Goal: Task Accomplishment & Management: Use online tool/utility

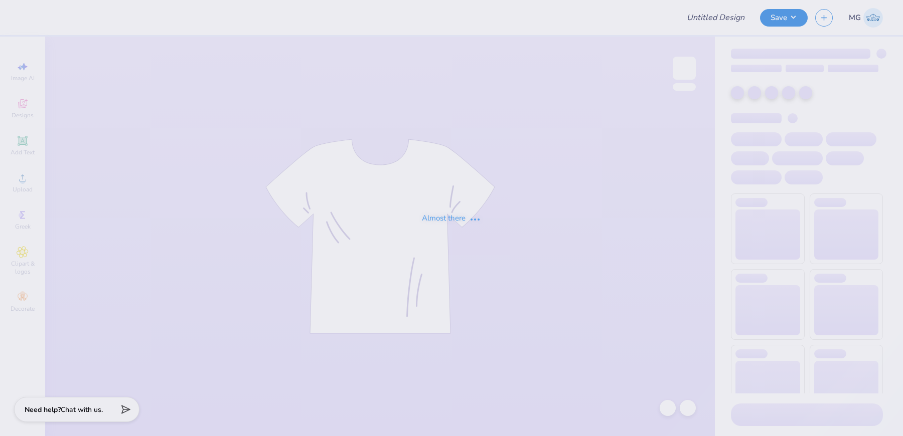
type input "[PERSON_NAME] : [GEOGRAPHIC_DATA]"
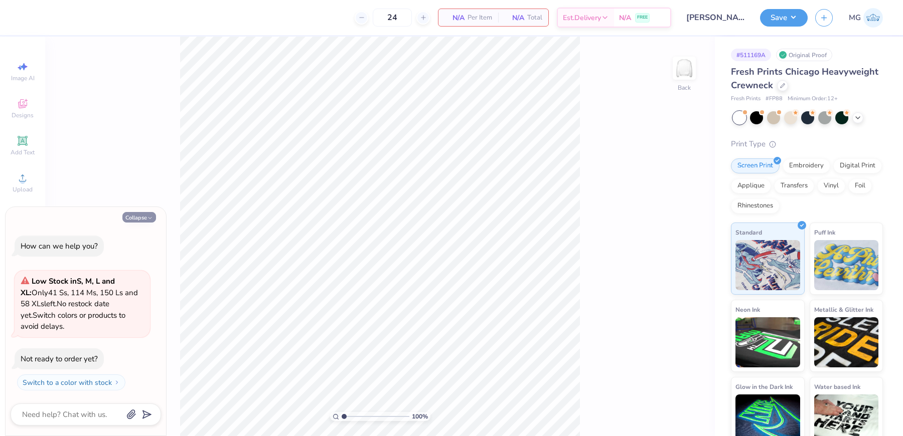
click at [139, 223] on button "Collapse" at bounding box center [139, 217] width 34 height 11
type textarea "x"
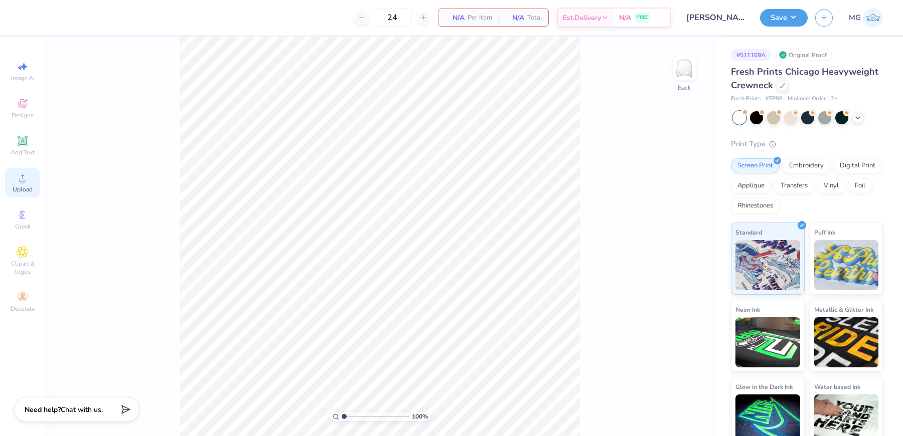
click at [23, 183] on circle at bounding box center [23, 182] width 6 height 6
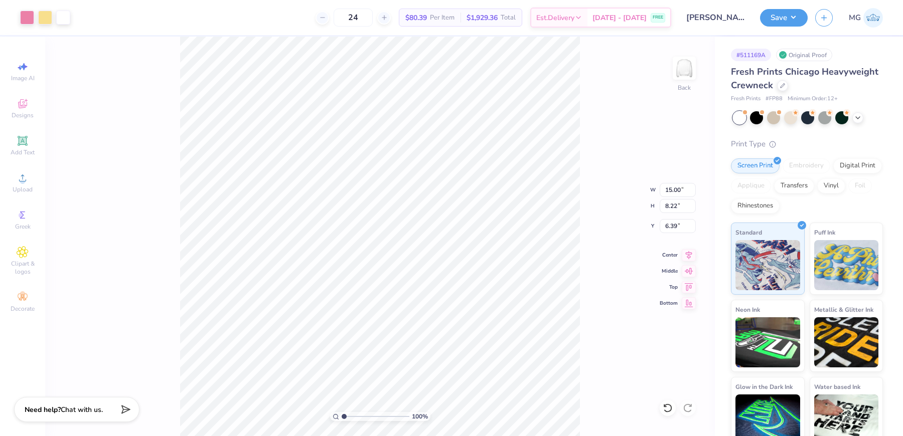
type input "10.99"
type input "6.03"
type input "3.00"
click at [681, 190] on input "10.99" at bounding box center [678, 190] width 36 height 14
type input "1"
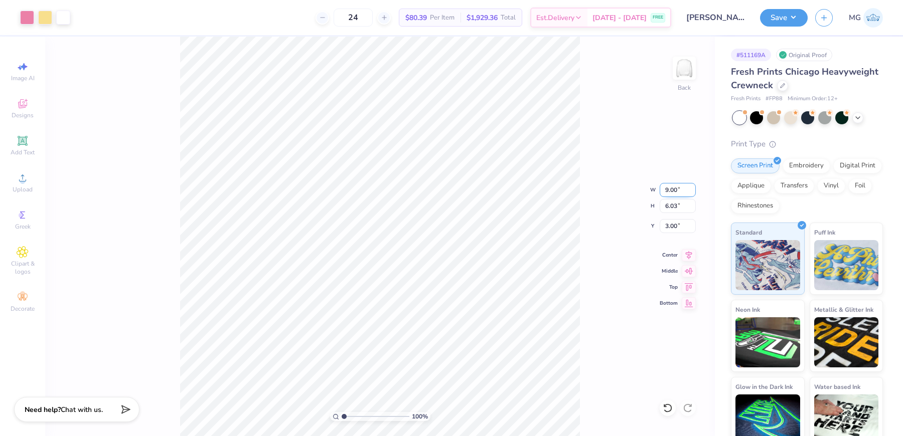
type input "9.00"
type input "4.93"
type input "3.55"
click at [676, 225] on input "3.55" at bounding box center [678, 226] width 36 height 14
type input "3.00"
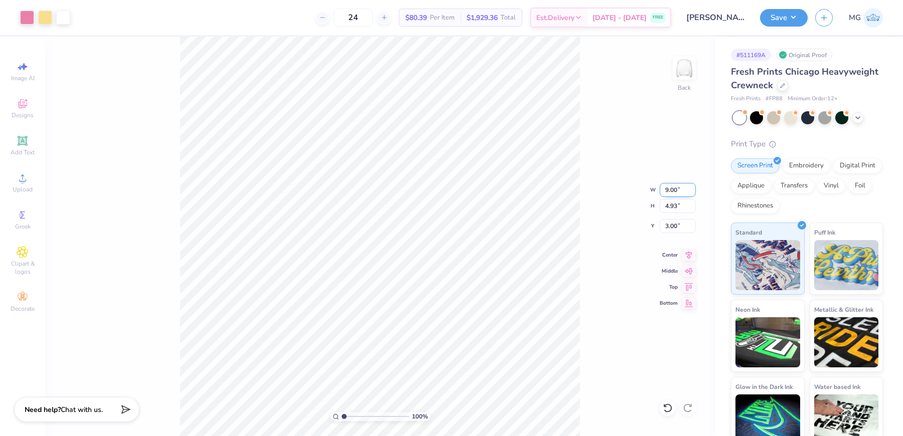
click at [667, 192] on input "9.00" at bounding box center [678, 190] width 36 height 14
type input "10.00"
type input "5.48"
click at [677, 228] on input "2.73" at bounding box center [678, 226] width 36 height 14
type input "2"
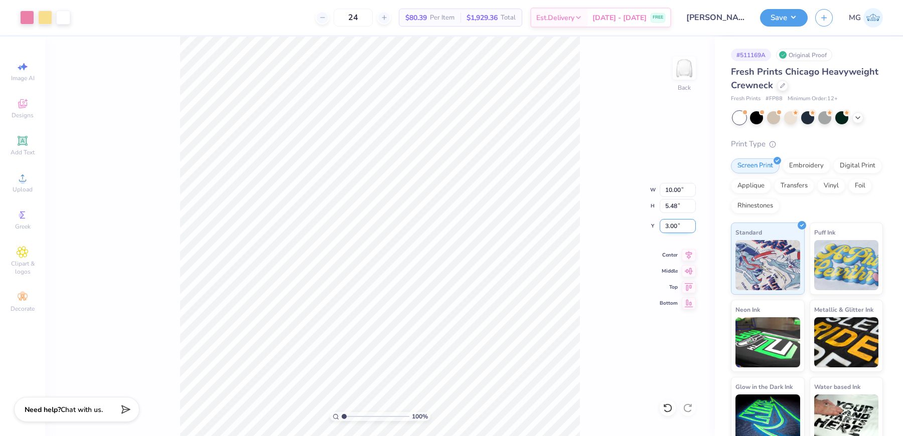
type input "3.00"
click at [689, 256] on icon at bounding box center [689, 254] width 7 height 9
click at [688, 255] on icon at bounding box center [689, 254] width 7 height 9
click at [793, 14] on button "Save" at bounding box center [784, 17] width 48 height 18
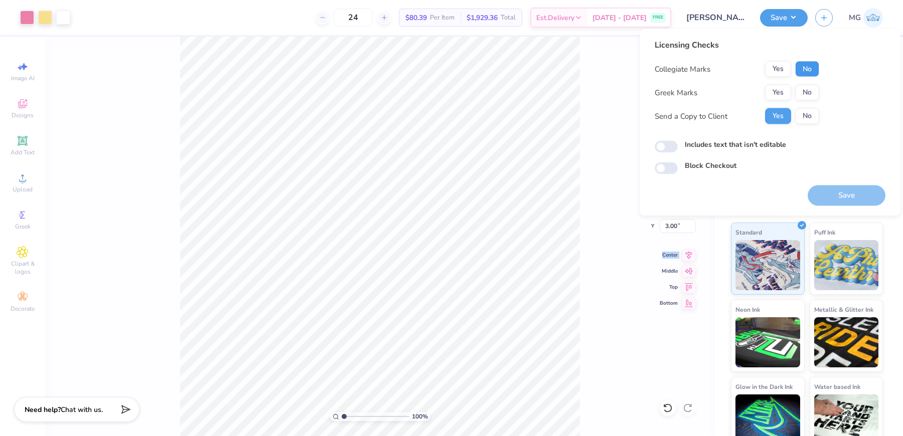
click at [800, 71] on button "No" at bounding box center [807, 69] width 24 height 16
click at [784, 91] on button "Yes" at bounding box center [778, 93] width 26 height 16
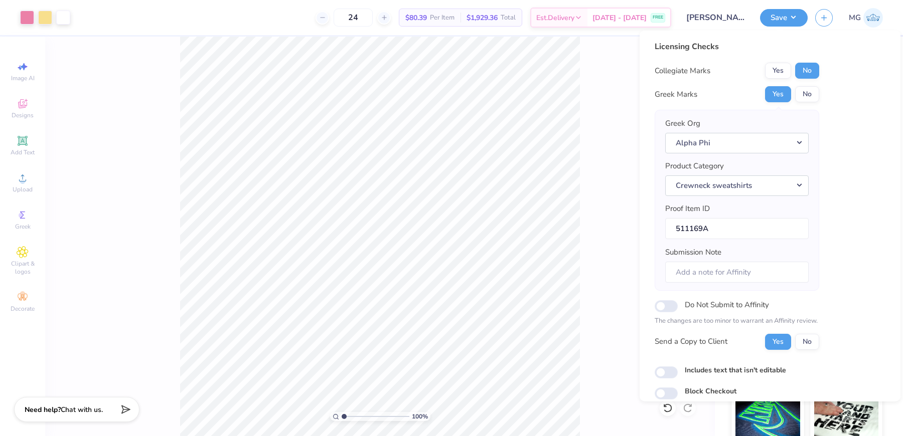
scroll to position [30, 0]
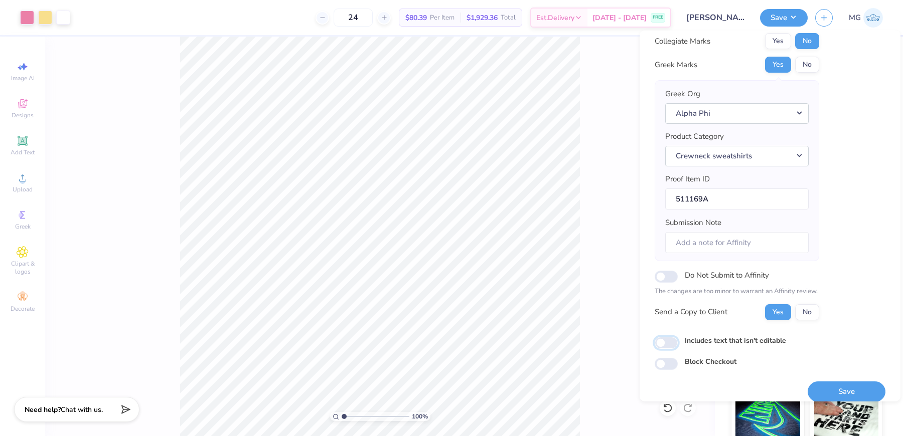
click at [666, 340] on input "Includes text that isn't editable" at bounding box center [665, 343] width 23 height 12
checkbox input "true"
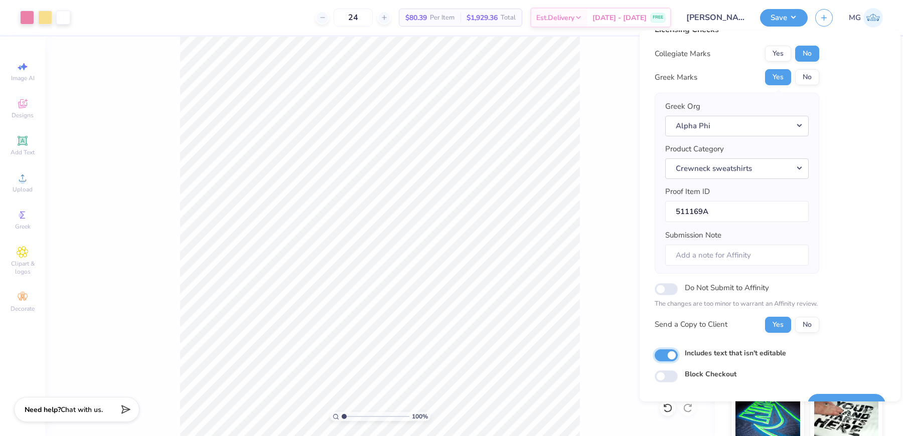
scroll to position [38, 0]
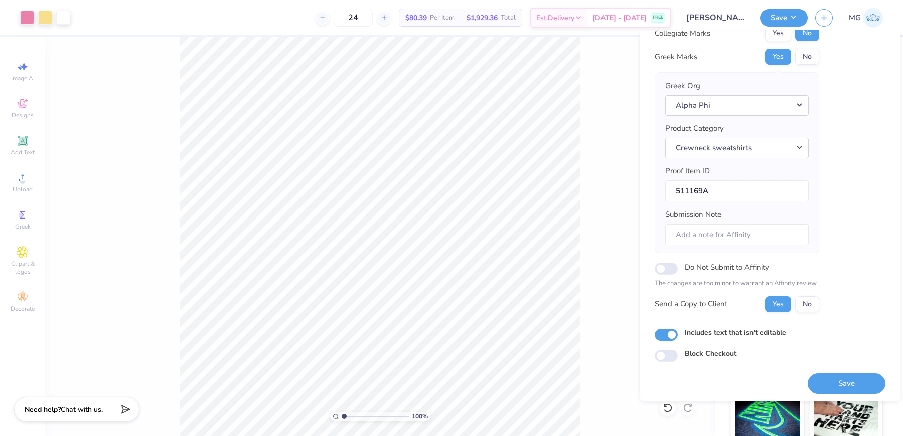
click at [844, 94] on div "Licensing Checks Collegiate Marks Yes No Greek Marks Yes No Greek Org Alpha Phi…" at bounding box center [769, 182] width 231 height 359
click at [831, 383] on button "Save" at bounding box center [846, 383] width 78 height 21
click at [851, 228] on div "Licensing Checks Collegiate Marks Yes No Greek Marks Yes No Greek Org Alpha Phi…" at bounding box center [769, 182] width 231 height 359
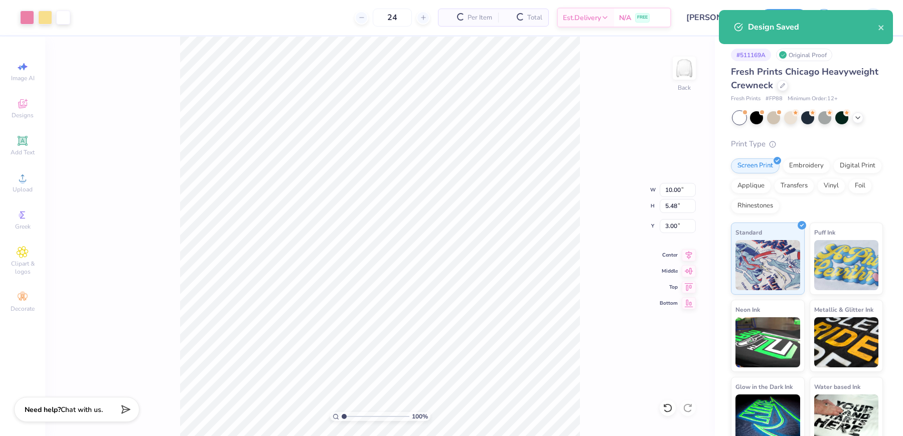
click at [607, 112] on div "100 % Back W 10.00 10.00 " H 5.48 5.48 " Y 3.00 3.00 " Center Middle Top Bottom" at bounding box center [380, 237] width 670 height 400
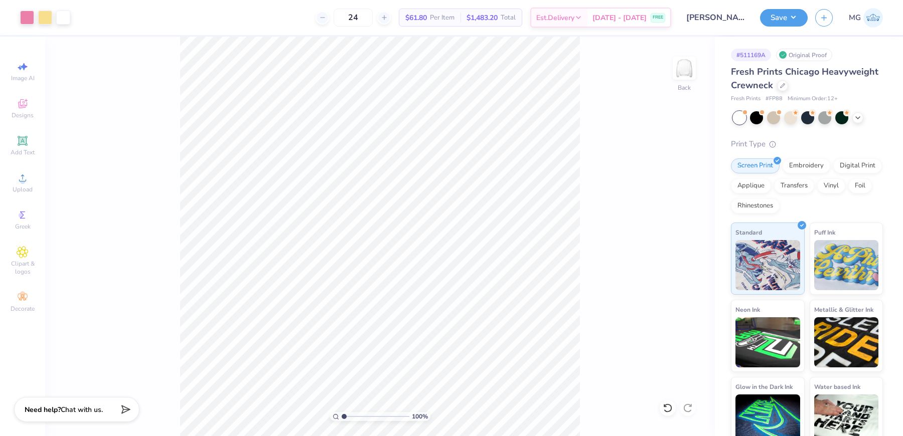
click at [75, 207] on div "100 % Back" at bounding box center [380, 237] width 670 height 400
click at [30, 185] on div "Upload" at bounding box center [22, 183] width 35 height 30
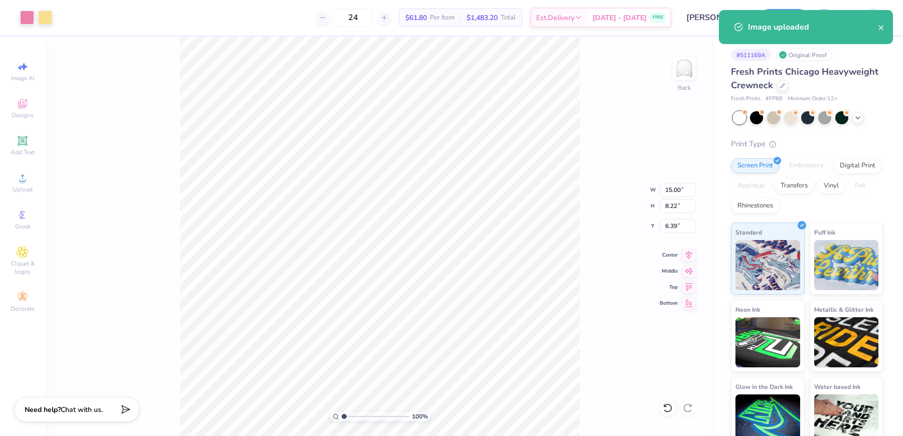
type input "9.20"
type input "5.04"
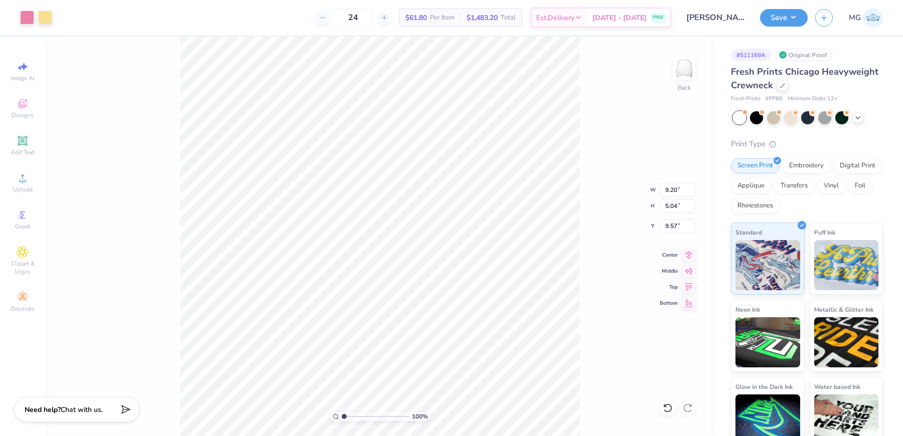
type input "3.22"
type input "9.73"
type input "5.33"
type input "10.71"
type input "10.00"
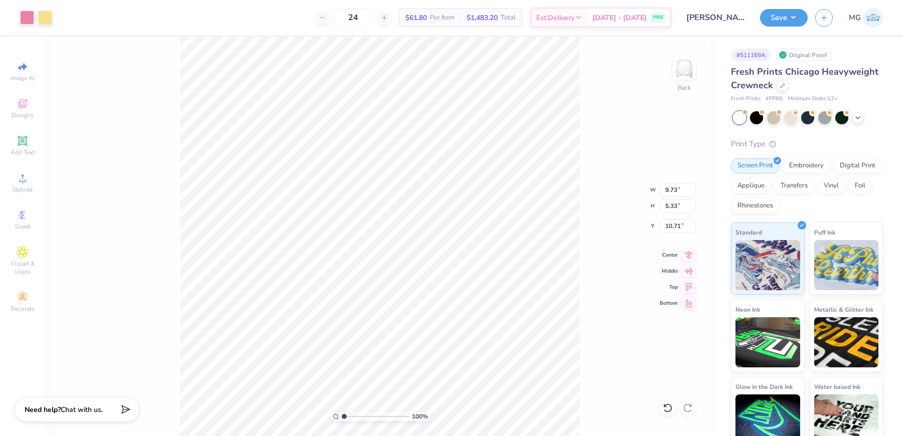
type input "5.48"
type input "3.00"
click at [676, 225] on input "3.28" at bounding box center [678, 226] width 36 height 14
type input "3.00"
click at [677, 194] on input "9.73" at bounding box center [678, 190] width 36 height 14
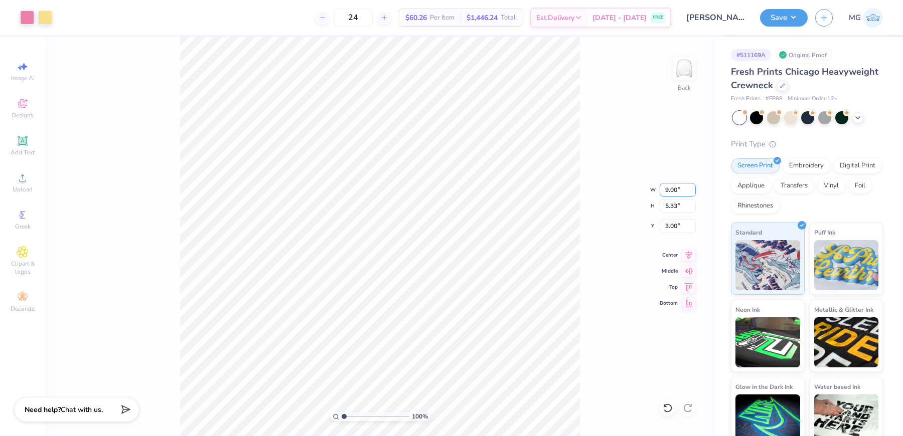
type input "9.00"
type input "4.93"
click at [675, 227] on input "3.20" at bounding box center [678, 226] width 36 height 14
type input "3.00"
click at [686, 256] on icon at bounding box center [689, 254] width 14 height 12
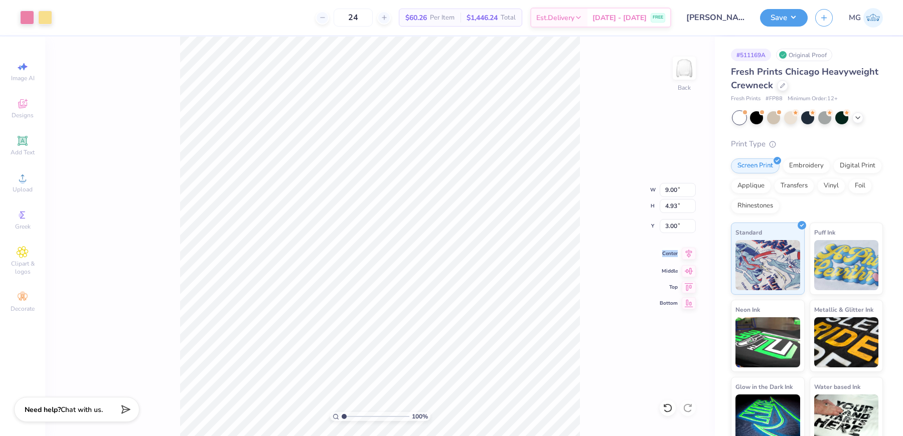
click at [686, 256] on icon at bounding box center [689, 254] width 14 height 12
click at [622, 218] on div "100 % Back W 9.00 9.00 " H 4.93 4.93 " Y 3.00 3.00 " Center Middle Top Bottom" at bounding box center [380, 237] width 670 height 400
click at [689, 252] on icon at bounding box center [689, 254] width 7 height 9
click at [668, 187] on input "9.00" at bounding box center [678, 190] width 36 height 14
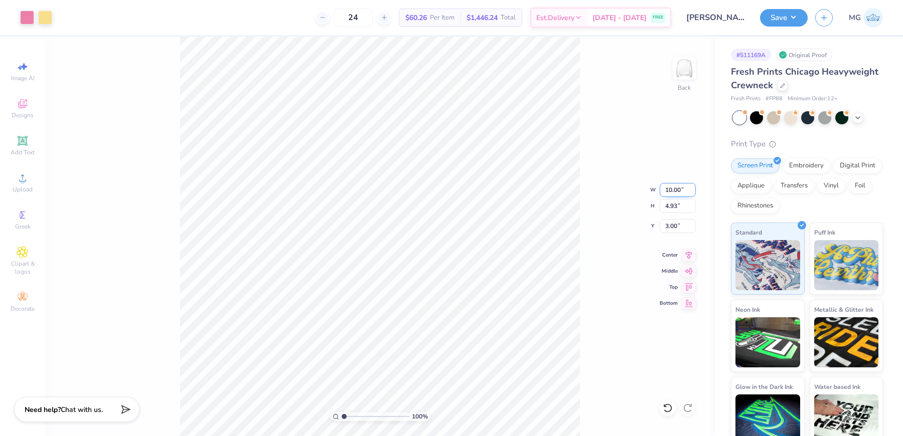
type input "10.00"
type input "5.48"
type input "2.75"
click at [676, 227] on input "2.75" at bounding box center [678, 226] width 36 height 14
type input "2"
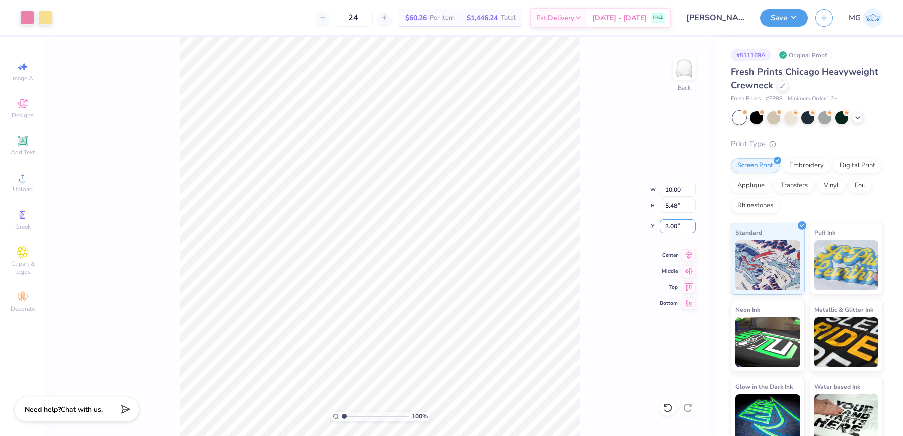
type input "3.00"
click at [690, 252] on icon at bounding box center [689, 254] width 7 height 9
click at [794, 22] on button "Save" at bounding box center [784, 17] width 48 height 18
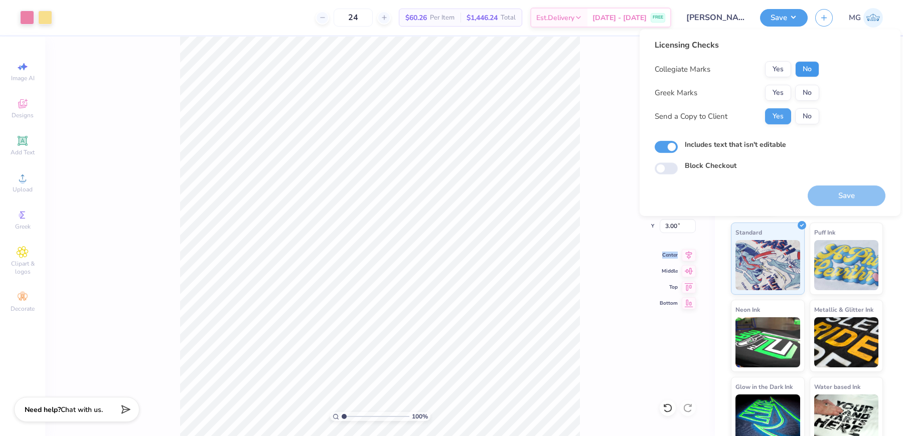
click at [803, 65] on button "No" at bounding box center [807, 69] width 24 height 16
click at [777, 89] on button "Yes" at bounding box center [778, 93] width 26 height 16
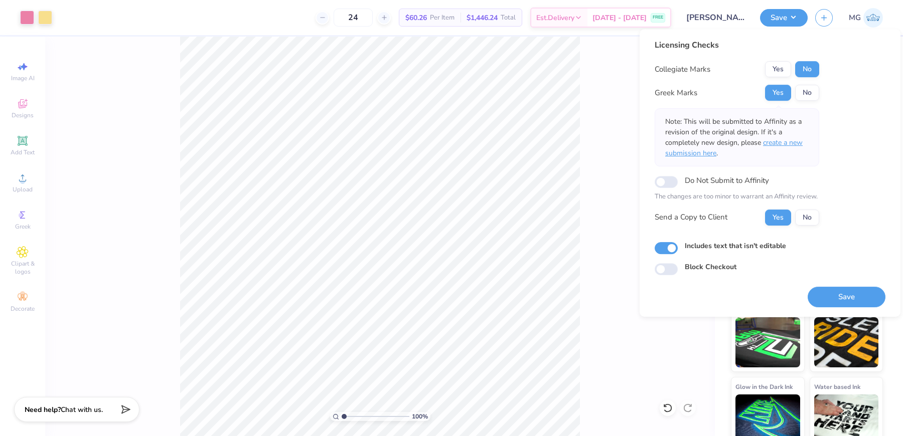
click at [796, 141] on span "create a new submission here" at bounding box center [733, 148] width 137 height 20
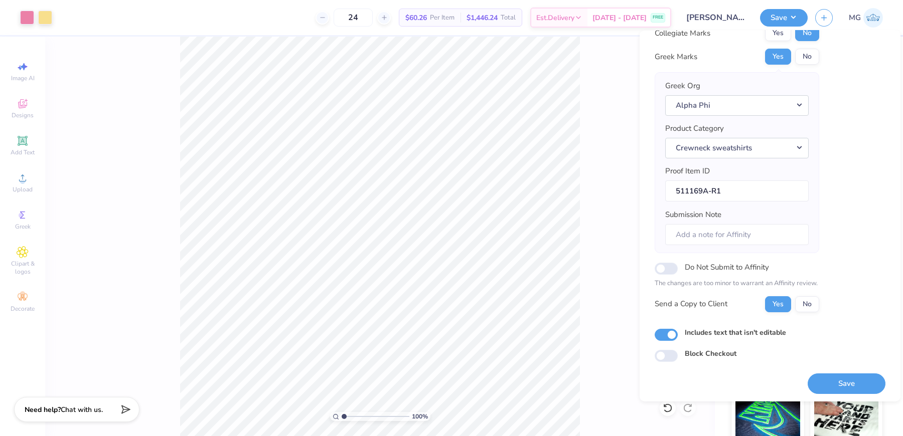
click at [591, 197] on div "100 % Back W 10.00 10.00 " H 5.48 5.48 " Y 3.00 3.00 " Center Middle Top Bottom" at bounding box center [380, 237] width 670 height 400
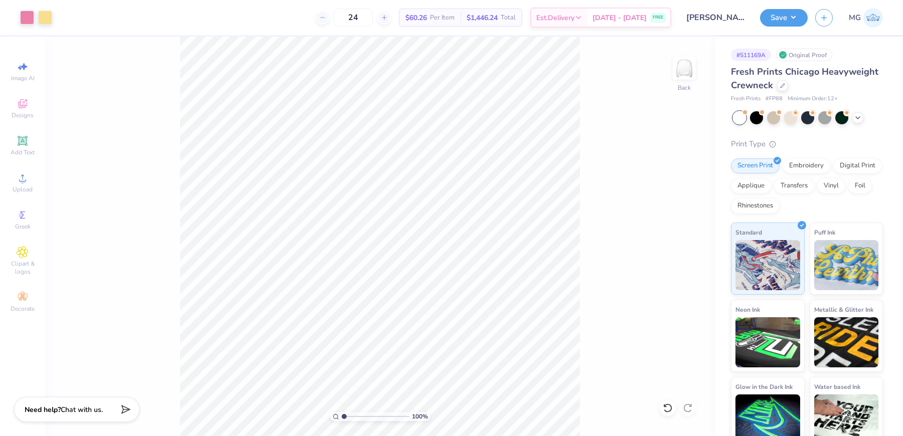
click at [772, 27] on div "Save MG" at bounding box center [831, 17] width 143 height 35
click at [783, 20] on button "Save" at bounding box center [784, 17] width 48 height 18
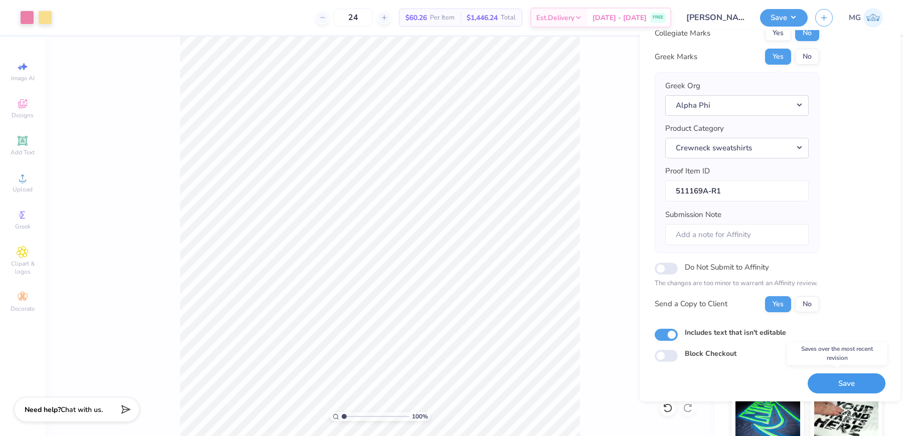
click at [852, 380] on button "Save" at bounding box center [846, 383] width 78 height 21
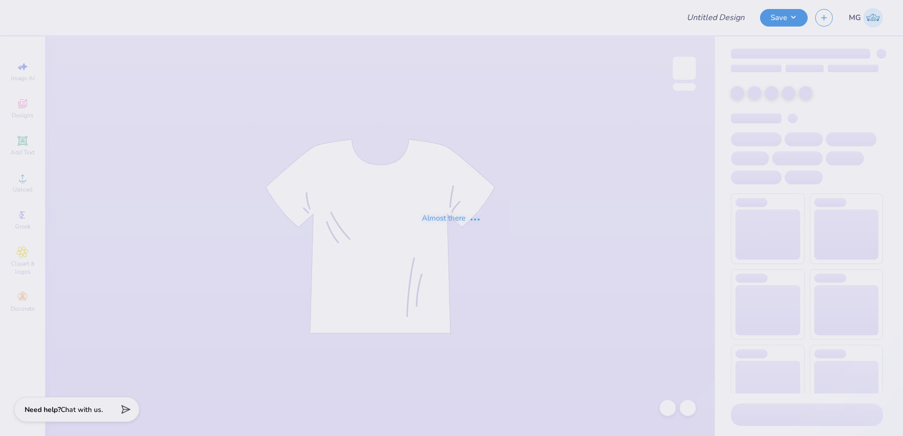
type input "Monmouth University : Victoria Halkias"
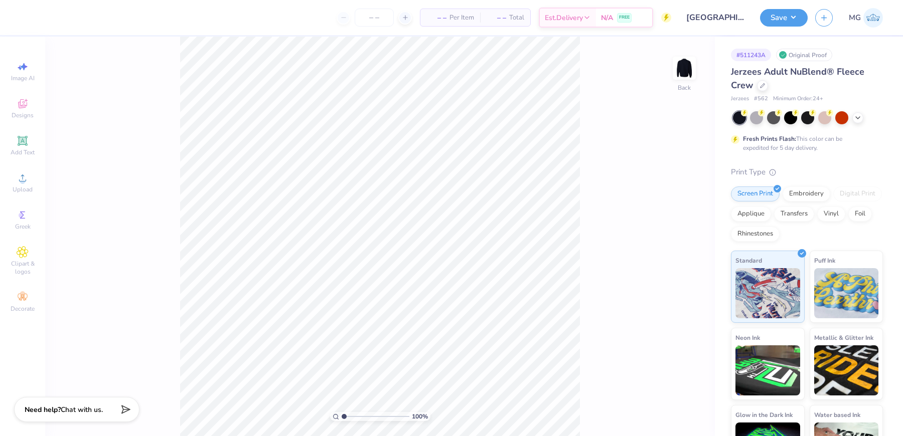
drag, startPoint x: 88, startPoint y: 192, endPoint x: 80, endPoint y: 186, distance: 9.6
click at [88, 192] on div "100 % Back" at bounding box center [380, 237] width 670 height 400
click at [19, 182] on icon at bounding box center [23, 178] width 12 height 12
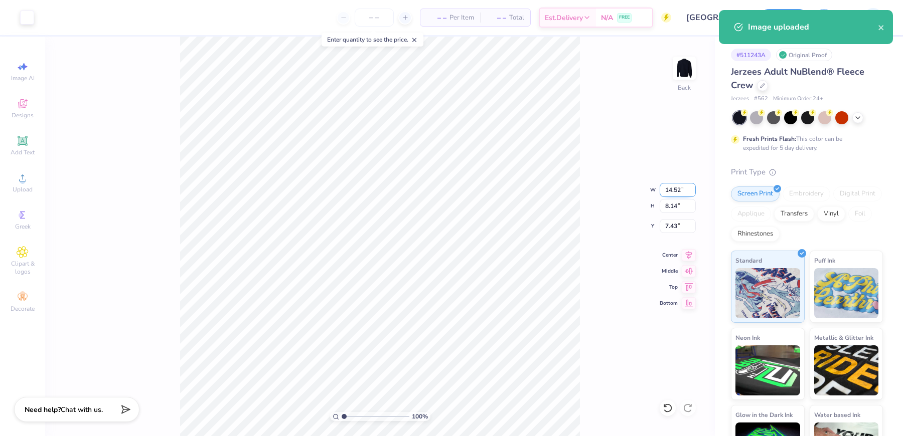
click at [681, 190] on input "14.52" at bounding box center [678, 190] width 36 height 14
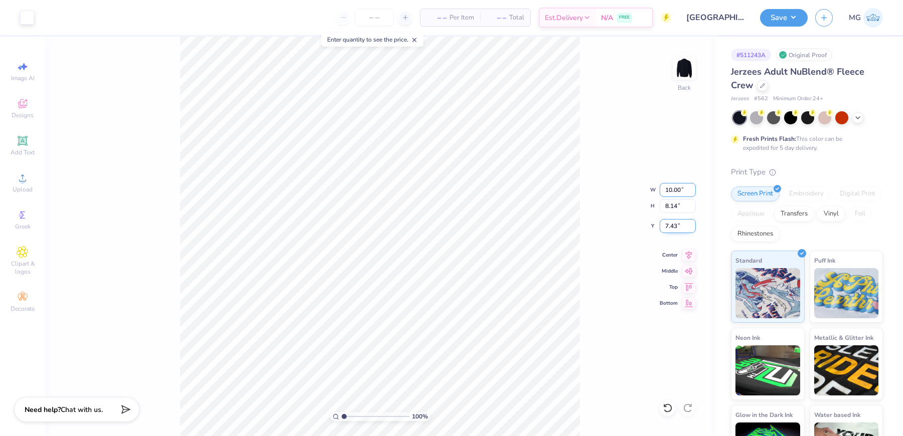
type input "10.00"
type input "5.60"
type input "3.69"
click at [672, 192] on input "10.00" at bounding box center [678, 190] width 36 height 14
type input "8.00"
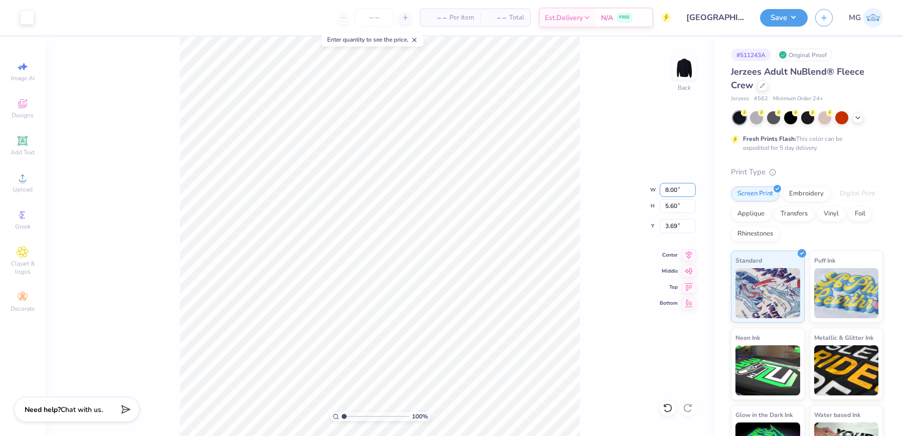
type input "4.48"
type input "4.25"
click at [678, 225] on input "4.25" at bounding box center [678, 226] width 36 height 14
type input "4"
type input "3.00"
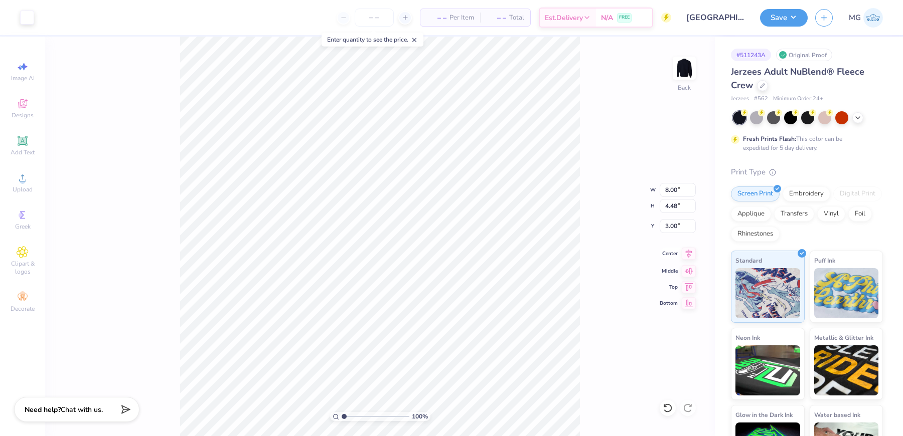
click at [689, 256] on icon at bounding box center [689, 254] width 7 height 9
click at [18, 184] on icon at bounding box center [23, 178] width 12 height 12
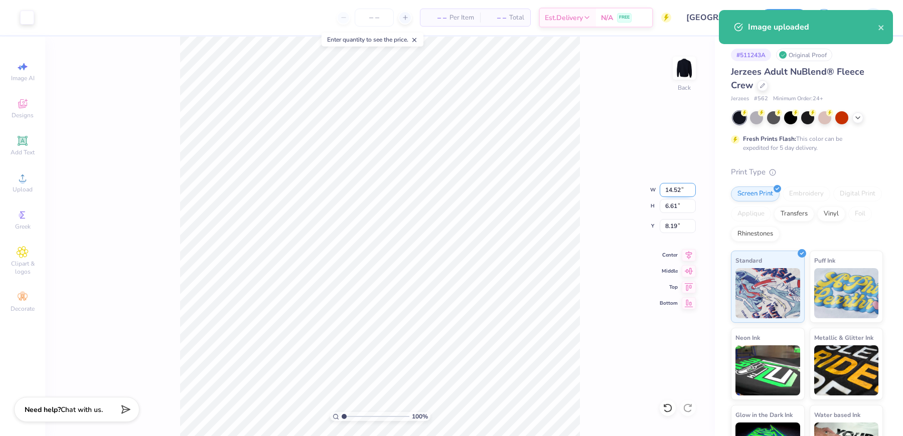
click at [681, 190] on input "14.52" at bounding box center [678, 190] width 36 height 14
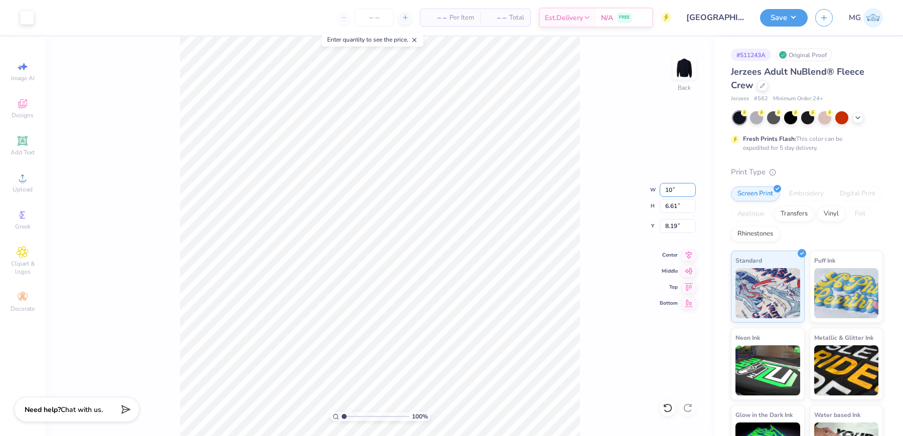
type input "1"
type input "8.00"
type input "3.64"
click at [690, 257] on icon at bounding box center [689, 254] width 14 height 12
click at [676, 227] on input "9.68" at bounding box center [678, 226] width 36 height 14
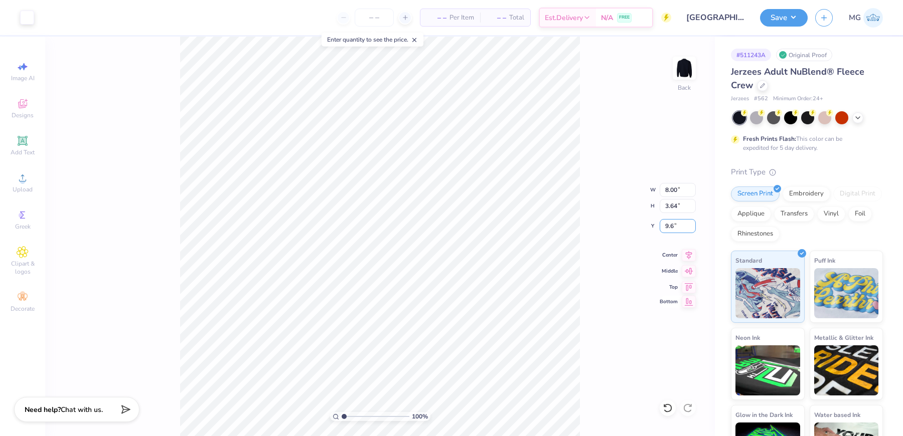
type input "9"
type input "3.00"
click at [668, 188] on input "8.00" at bounding box center [678, 190] width 36 height 14
type input "7.00"
type input "3.19"
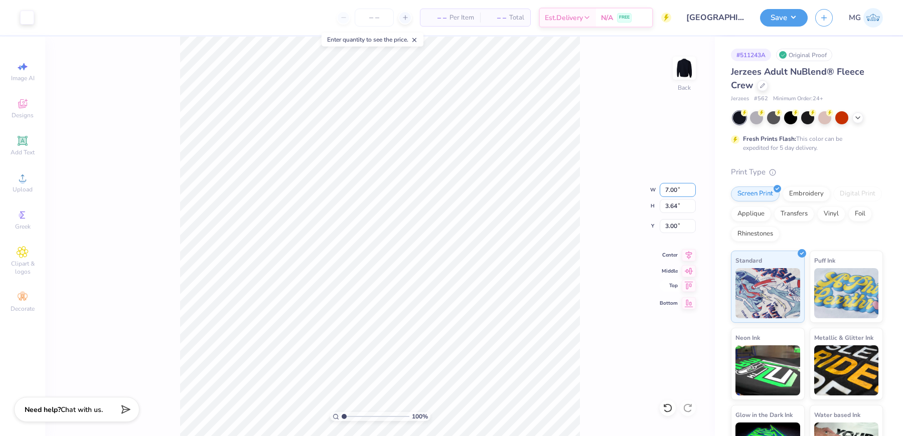
type input "3.23"
click at [697, 253] on div "100 % Back W 7.00 7.00 " H 3.19 3.19 " Y 3.23 3.23 " Center Middle Top Bottom" at bounding box center [380, 237] width 670 height 400
click at [690, 252] on div "100 % Back W 7.00 H 3.19 Y 3.23 Center Middle Top Bottom" at bounding box center [380, 237] width 670 height 400
click at [688, 254] on icon at bounding box center [689, 254] width 14 height 12
click at [686, 253] on icon at bounding box center [689, 254] width 14 height 12
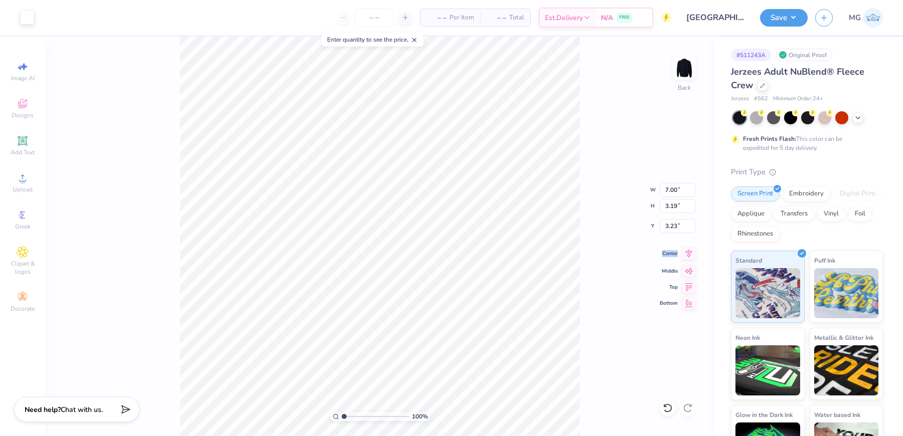
click at [686, 253] on icon at bounding box center [689, 254] width 14 height 12
click at [583, 194] on div "100 % Back W 7.00 7.00 " H 3.19 3.19 " Y 3.23 3.23 " Center Middle Top Bottom" at bounding box center [380, 237] width 670 height 400
click at [677, 228] on input "3.23" at bounding box center [678, 226] width 36 height 14
type input "3.00"
click at [669, 192] on input "7.00" at bounding box center [678, 190] width 36 height 14
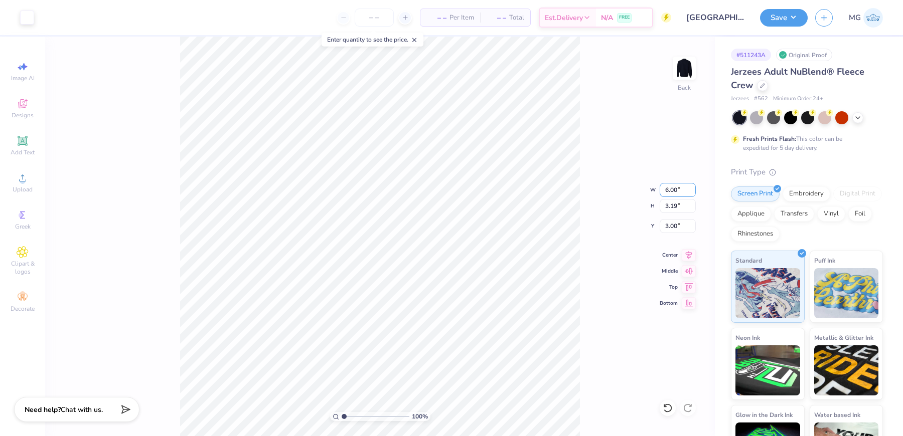
type input "6.00"
type input "2.73"
type input "3.23"
click at [587, 233] on div "100 % Back W 6.00 6.00 " H 2.73 2.73 " Y 3.23 3.23 " Center Middle Top Bottom" at bounding box center [380, 237] width 670 height 400
click at [673, 188] on input "6.00" at bounding box center [678, 190] width 36 height 14
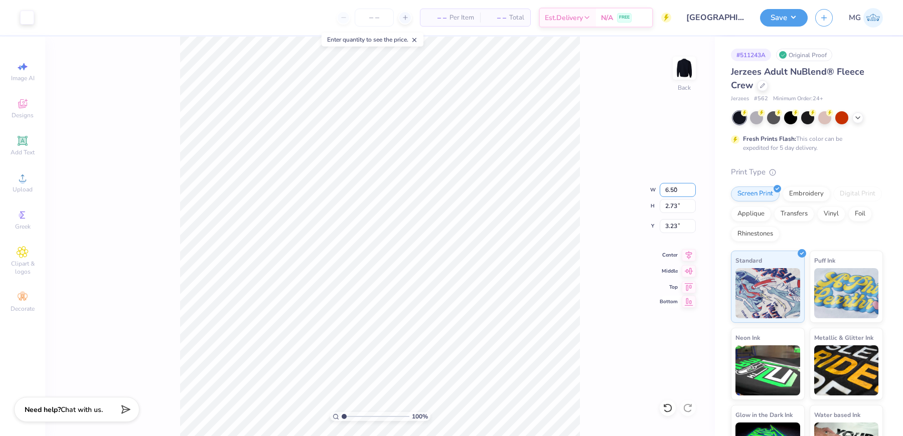
type input "6.50"
type input "2.96"
drag, startPoint x: 676, startPoint y: 225, endPoint x: 686, endPoint y: 321, distance: 96.8
click at [676, 225] on input "3.11" at bounding box center [678, 226] width 36 height 14
type input "3.00"
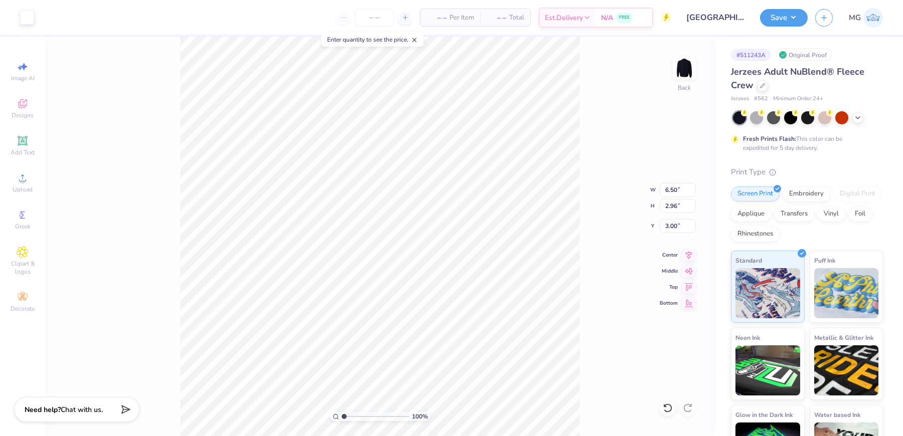
click at [591, 213] on div "100 % Back W 6.50 6.50 " H 2.96 2.96 " Y 3.00 3.00 " Center Middle Top Bottom" at bounding box center [380, 237] width 670 height 400
click at [798, 15] on button "Save" at bounding box center [784, 17] width 48 height 18
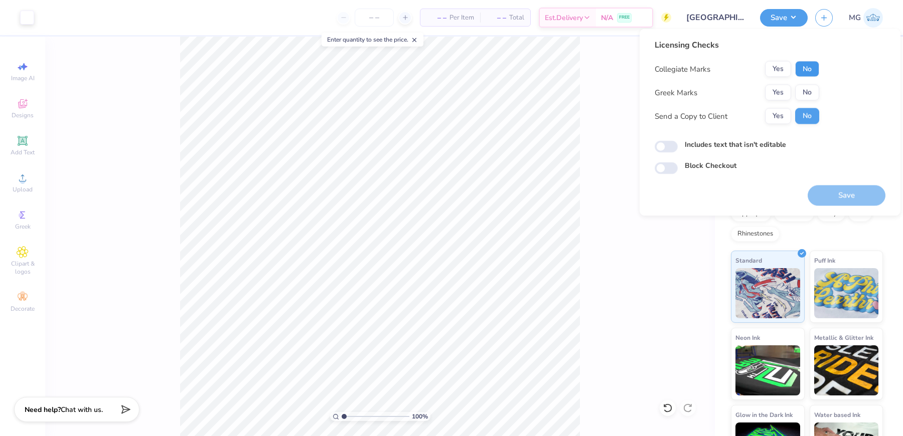
click at [806, 70] on button "No" at bounding box center [807, 69] width 24 height 16
click at [781, 94] on button "Yes" at bounding box center [778, 93] width 26 height 16
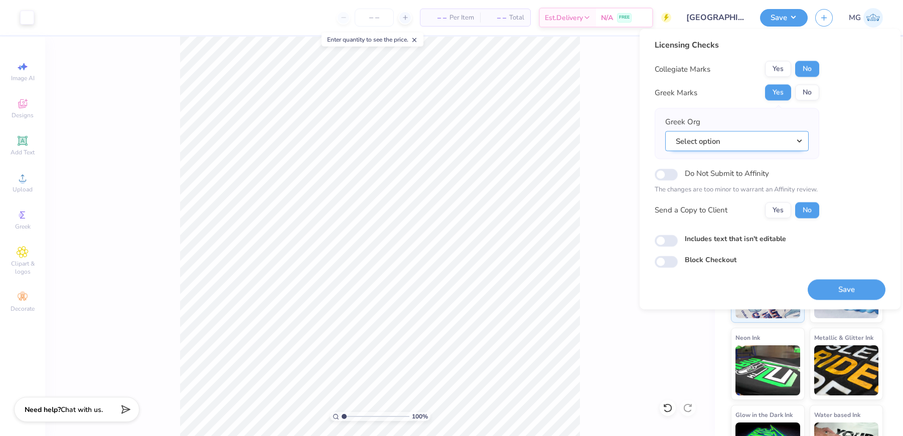
click at [734, 147] on button "Select option" at bounding box center [736, 141] width 143 height 21
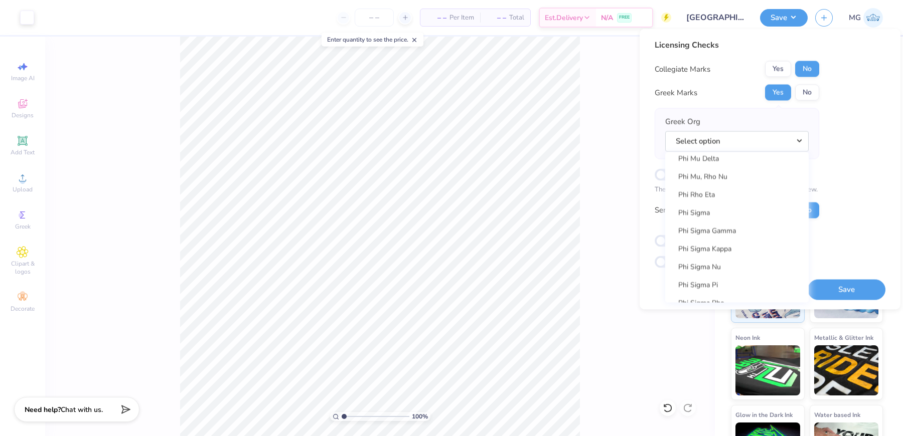
scroll to position [5455, 0]
click at [727, 250] on link "Phi Sigma" at bounding box center [736, 252] width 135 height 17
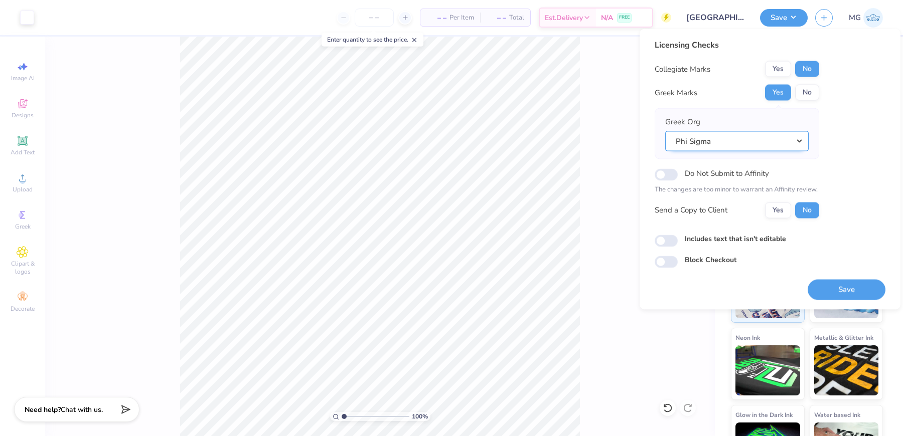
click at [771, 140] on button "Phi Sigma" at bounding box center [736, 141] width 143 height 21
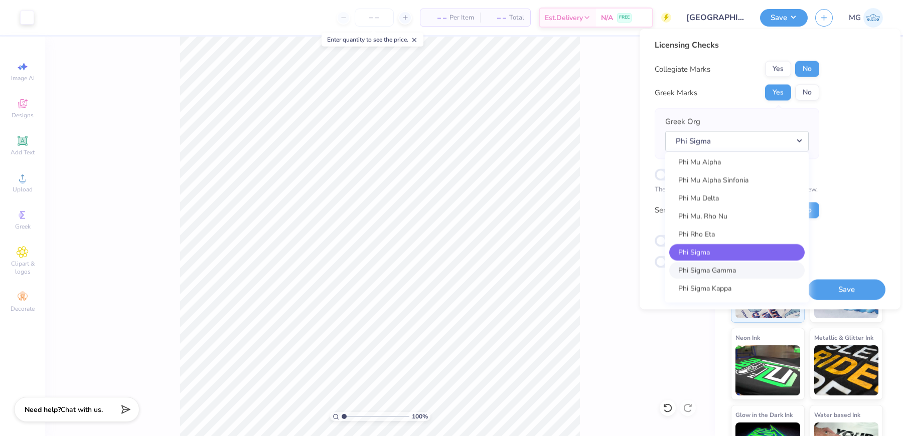
click at [739, 266] on link "Phi Sigma Gamma" at bounding box center [736, 270] width 135 height 17
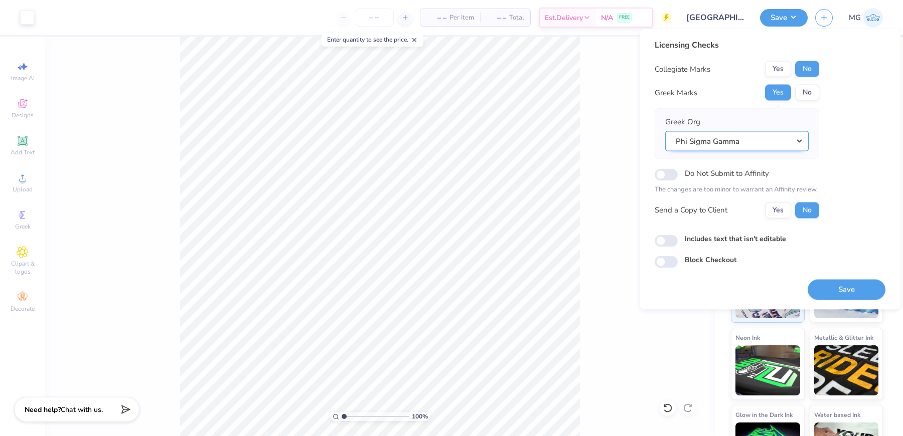
click at [755, 145] on button "Phi Sigma Gamma" at bounding box center [736, 141] width 143 height 21
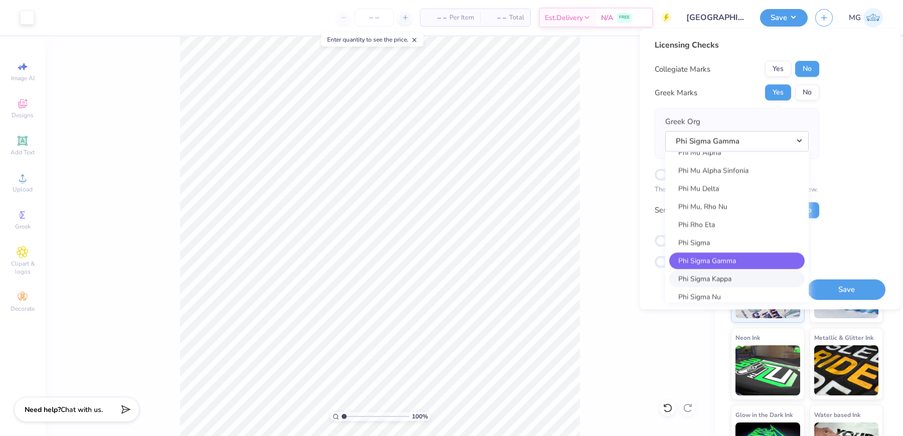
scroll to position [5463, 0]
click at [729, 243] on link "Phi Sigma" at bounding box center [736, 244] width 135 height 17
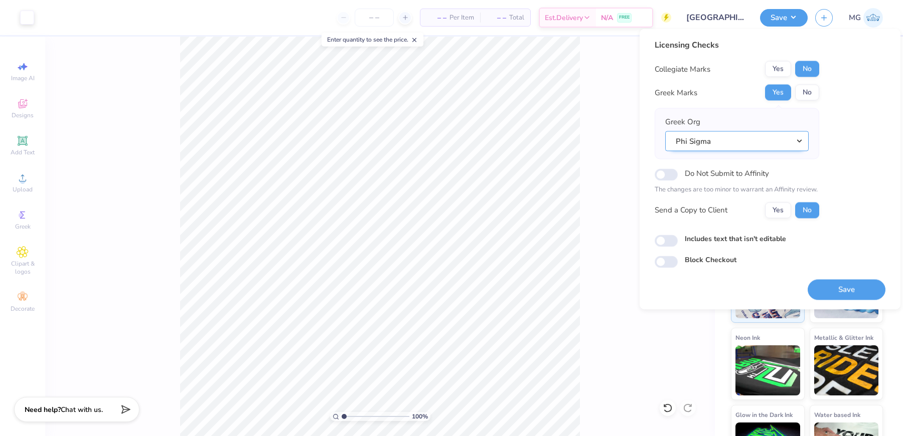
click at [776, 136] on button "Phi Sigma" at bounding box center [736, 141] width 143 height 21
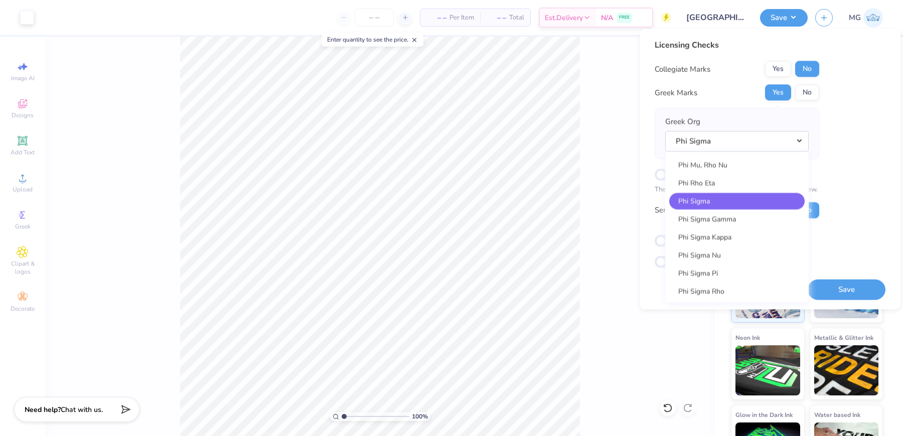
scroll to position [5576, 0]
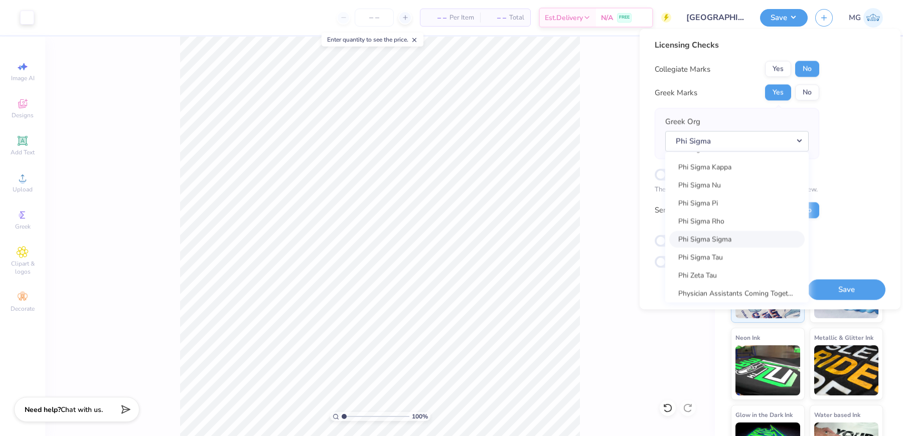
click at [739, 244] on link "Phi Sigma Sigma" at bounding box center [736, 239] width 135 height 17
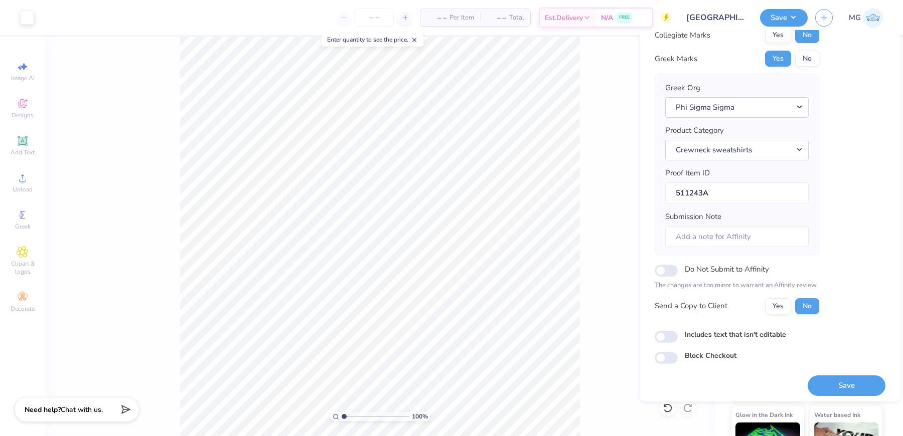
scroll to position [38, 0]
click at [783, 293] on div "Collegiate Marks Yes No Greek Marks Yes No Greek Org Phi Sigma Sigma Acacia Act…" at bounding box center [736, 168] width 165 height 287
click at [774, 306] on button "Yes" at bounding box center [778, 304] width 26 height 16
click at [656, 333] on input "Includes text that isn't editable" at bounding box center [665, 335] width 23 height 12
checkbox input "true"
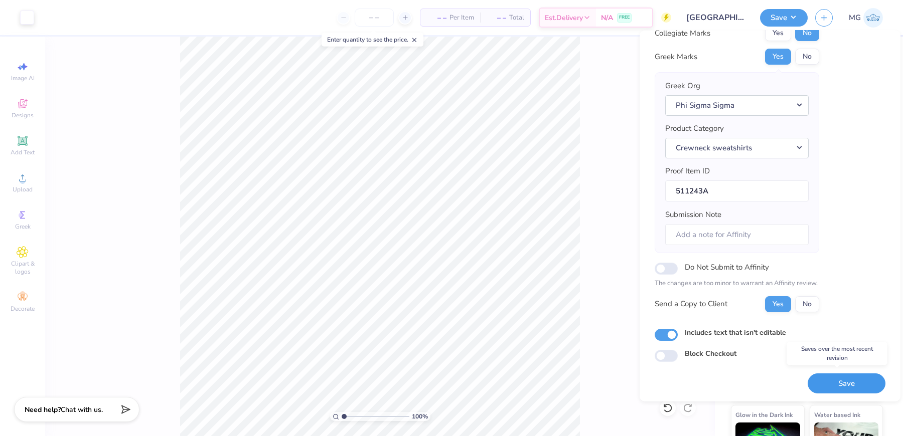
click at [842, 374] on button "Save" at bounding box center [846, 383] width 78 height 21
